Goal: Entertainment & Leisure: Consume media (video, audio)

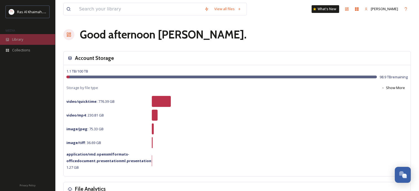
click at [23, 38] on span "Library" at bounding box center [17, 39] width 11 height 5
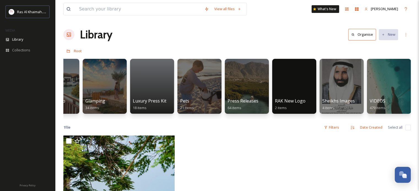
scroll to position [0, 979]
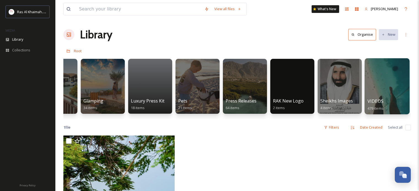
click at [389, 85] on div at bounding box center [386, 86] width 45 height 56
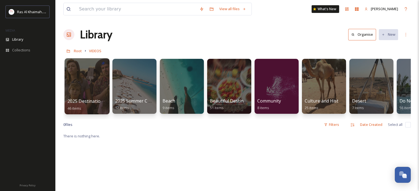
click at [84, 84] on div at bounding box center [86, 86] width 45 height 56
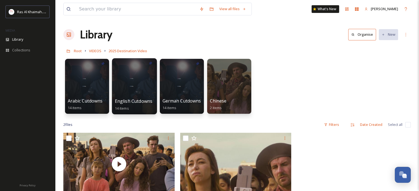
click at [128, 83] on div at bounding box center [134, 86] width 45 height 56
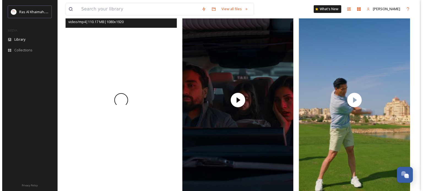
scroll to position [83, 0]
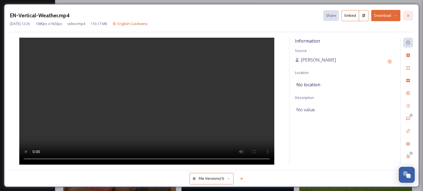
click at [409, 14] on icon at bounding box center [408, 15] width 4 height 4
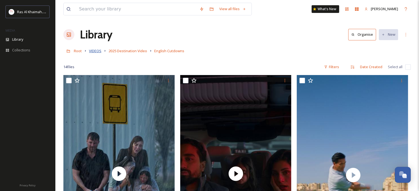
click at [96, 51] on span "VIDEOS" at bounding box center [95, 50] width 12 height 5
